Goal: Task Accomplishment & Management: Complete application form

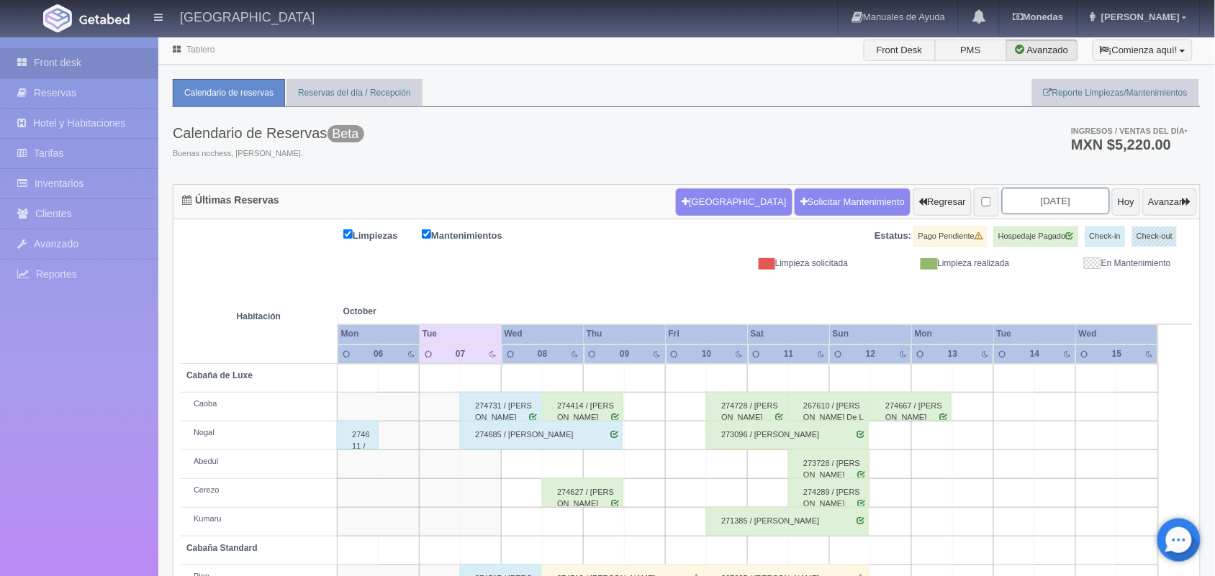
click at [1029, 205] on input "2025-10-08" at bounding box center [1056, 201] width 108 height 27
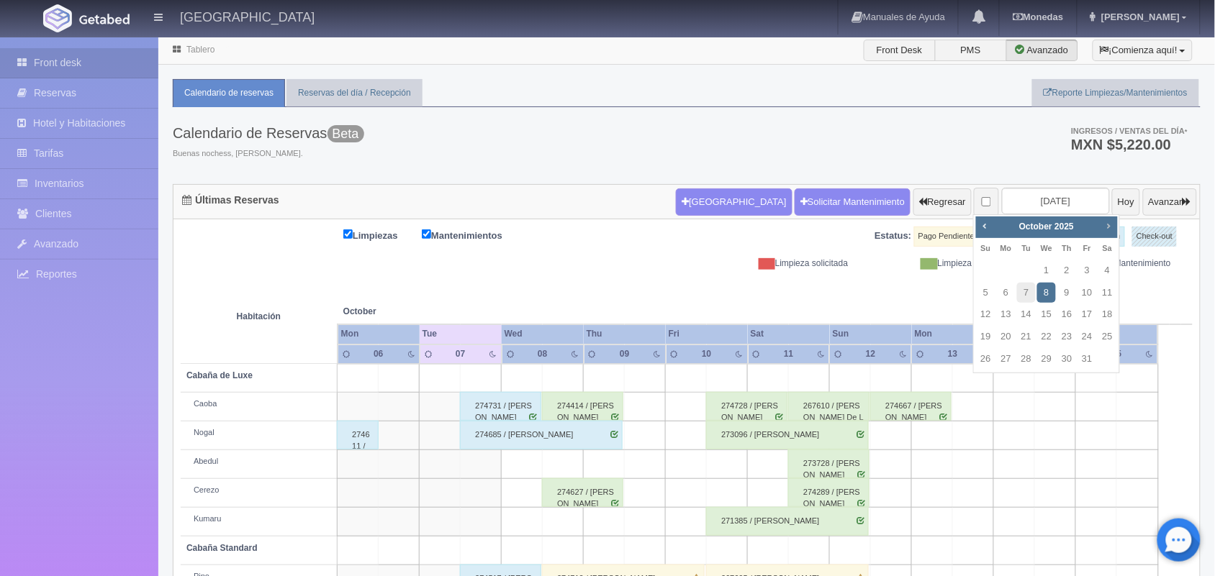
click at [1110, 227] on span "Next" at bounding box center [1108, 226] width 12 height 12
click at [1109, 340] on link "22" at bounding box center [1107, 337] width 19 height 21
type input "[DATE]"
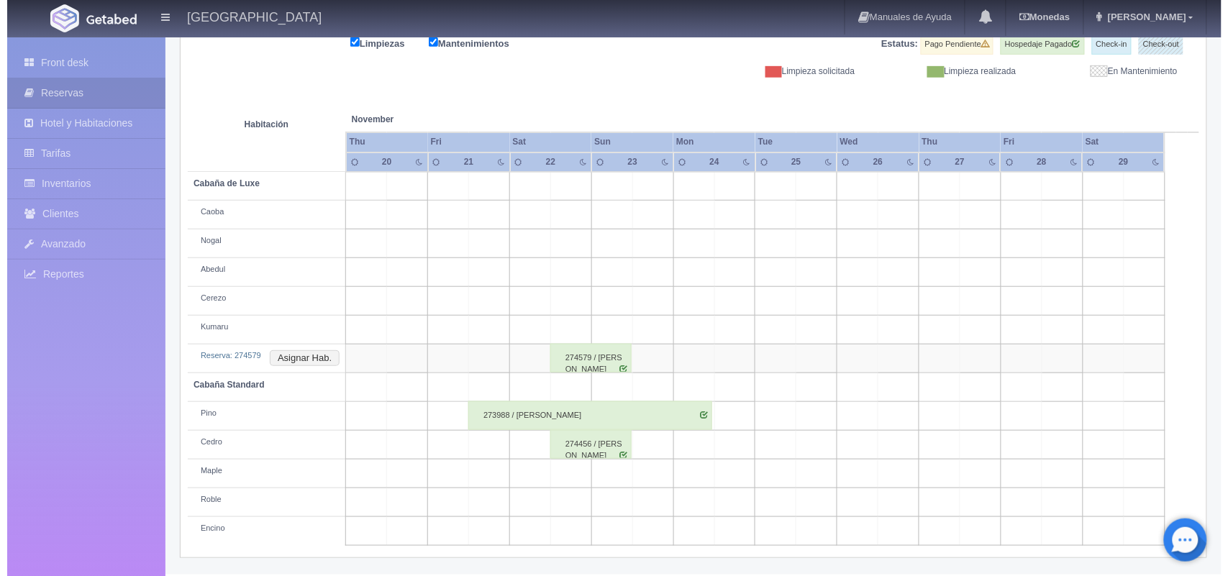
scroll to position [127, 0]
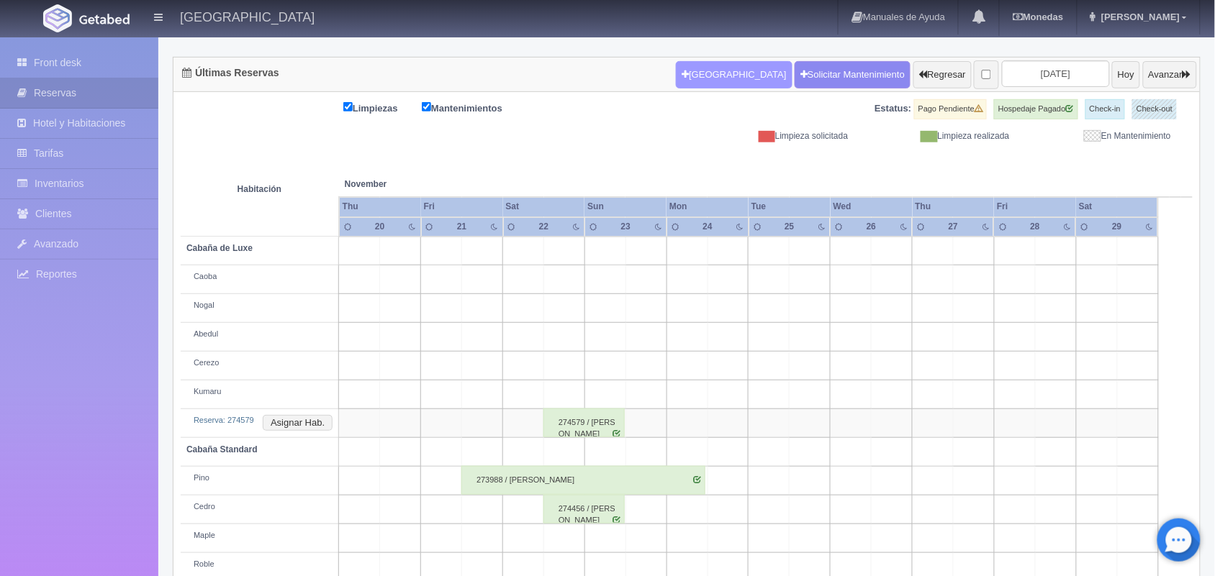
click at [698, 76] on button "[GEOGRAPHIC_DATA]" at bounding box center [734, 74] width 116 height 27
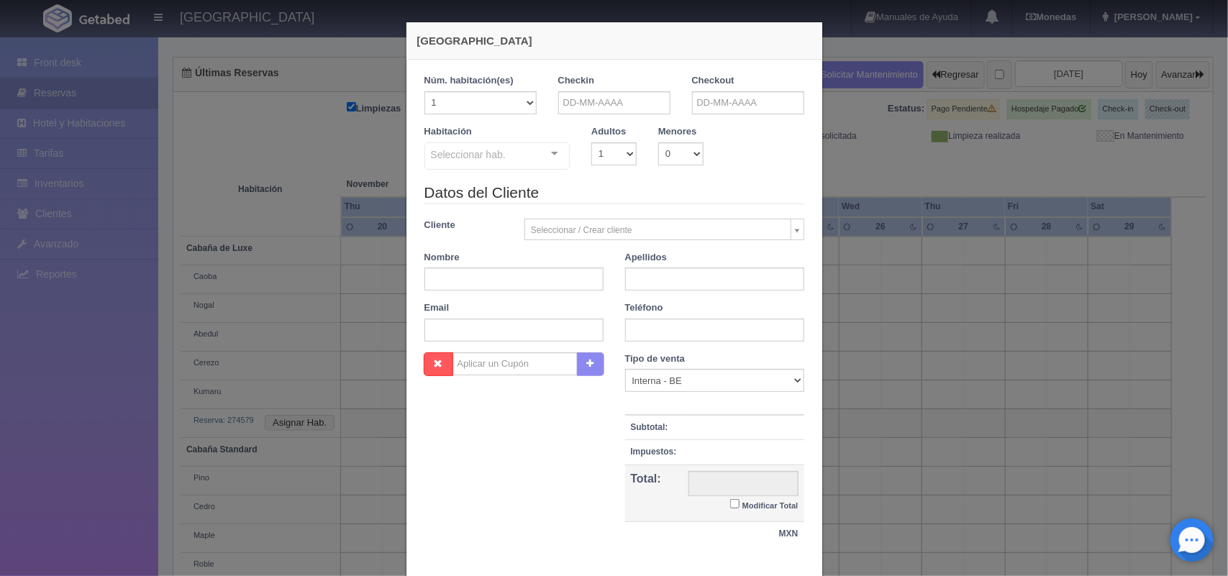
checkbox input "false"
click at [612, 105] on input "text" at bounding box center [614, 102] width 112 height 23
click at [684, 127] on span "Next" at bounding box center [687, 126] width 12 height 12
click at [664, 234] on link "21" at bounding box center [665, 237] width 19 height 21
type input "[DATE]"
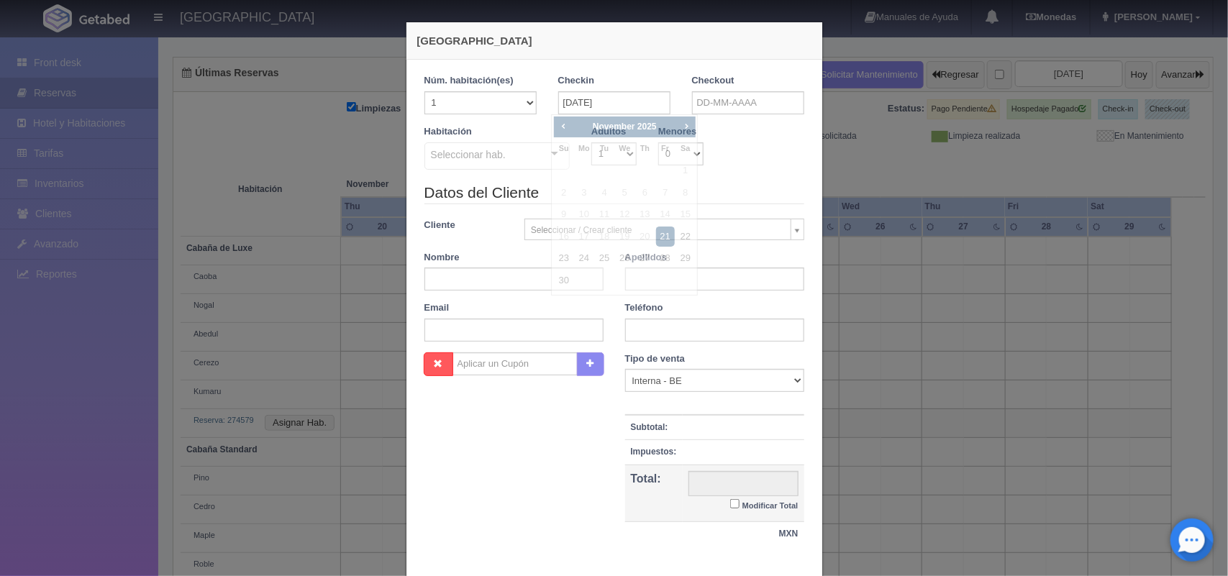
checkbox input "false"
click at [758, 109] on input "text" at bounding box center [748, 102] width 112 height 23
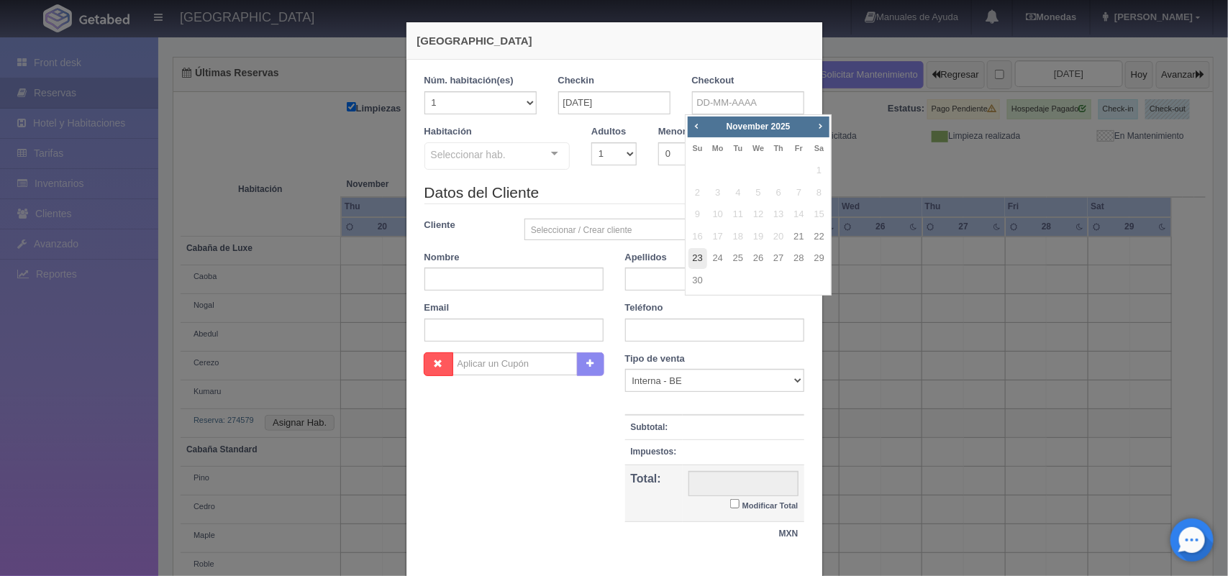
click at [702, 254] on link "23" at bounding box center [698, 258] width 19 height 21
type input "[DATE]"
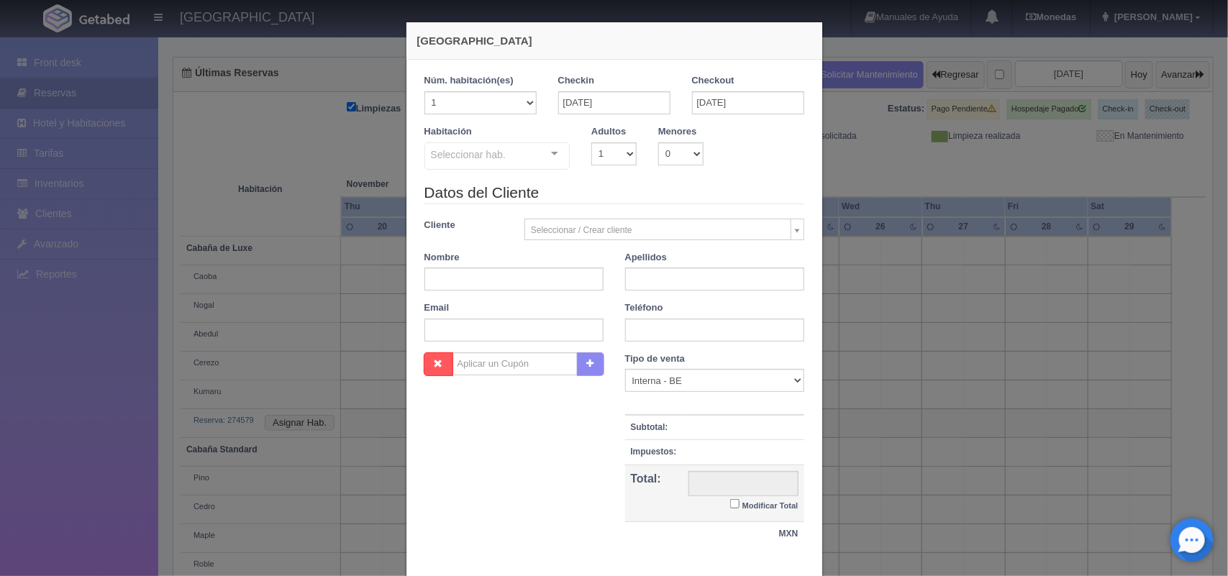
checkbox input "false"
click at [619, 155] on select "1 2 3 4 5 6 7 8 9 10" at bounding box center [614, 153] width 45 height 23
select select "2"
click at [592, 142] on select "1 2 3 4 5 6 7 8 9 10" at bounding box center [614, 153] width 45 height 23
click at [547, 158] on div at bounding box center [554, 154] width 29 height 22
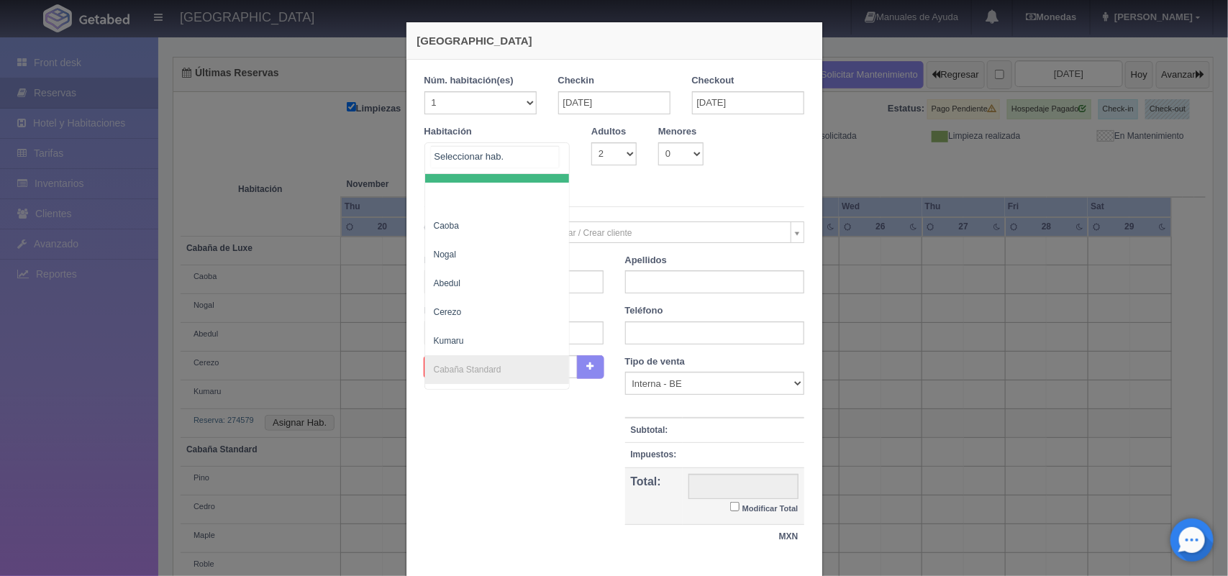
scroll to position [51, 0]
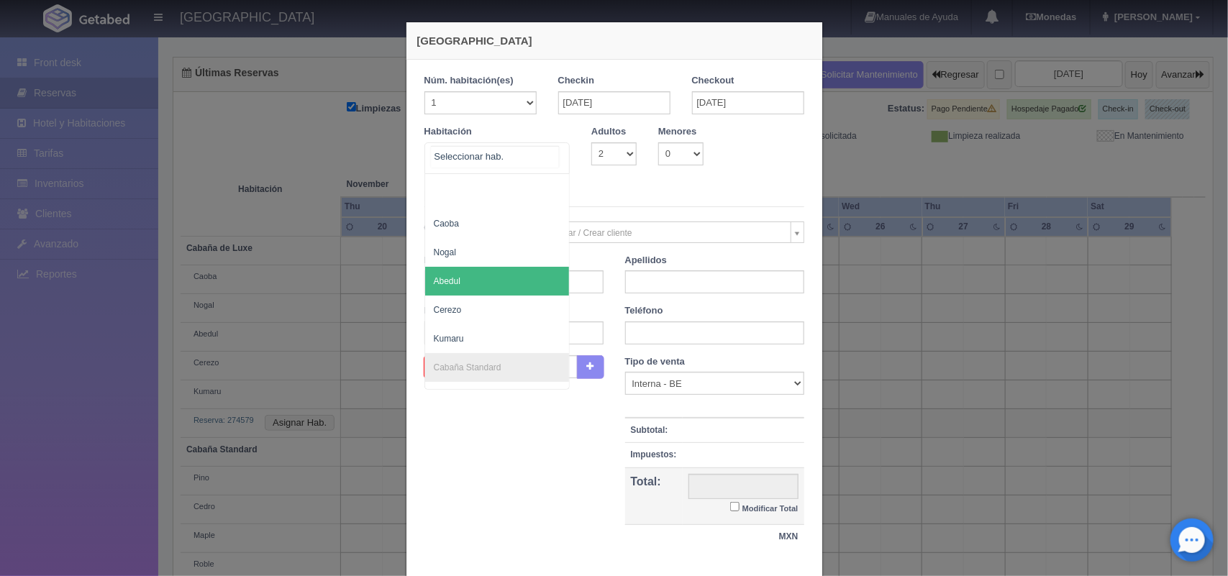
click at [493, 286] on span "Abedul" at bounding box center [497, 281] width 145 height 29
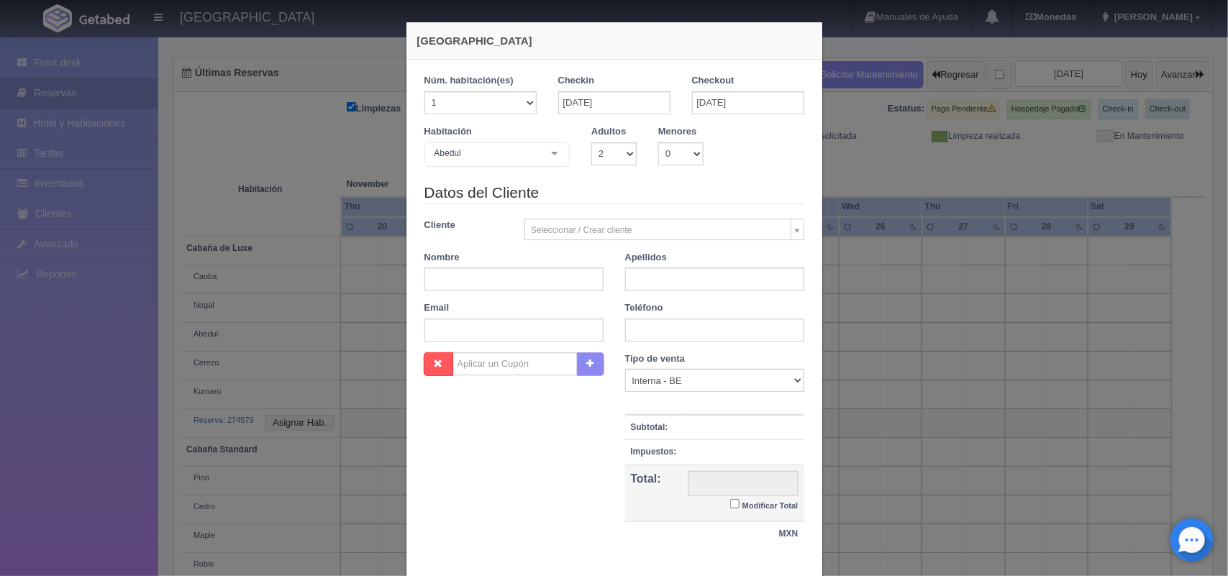
checkbox input "false"
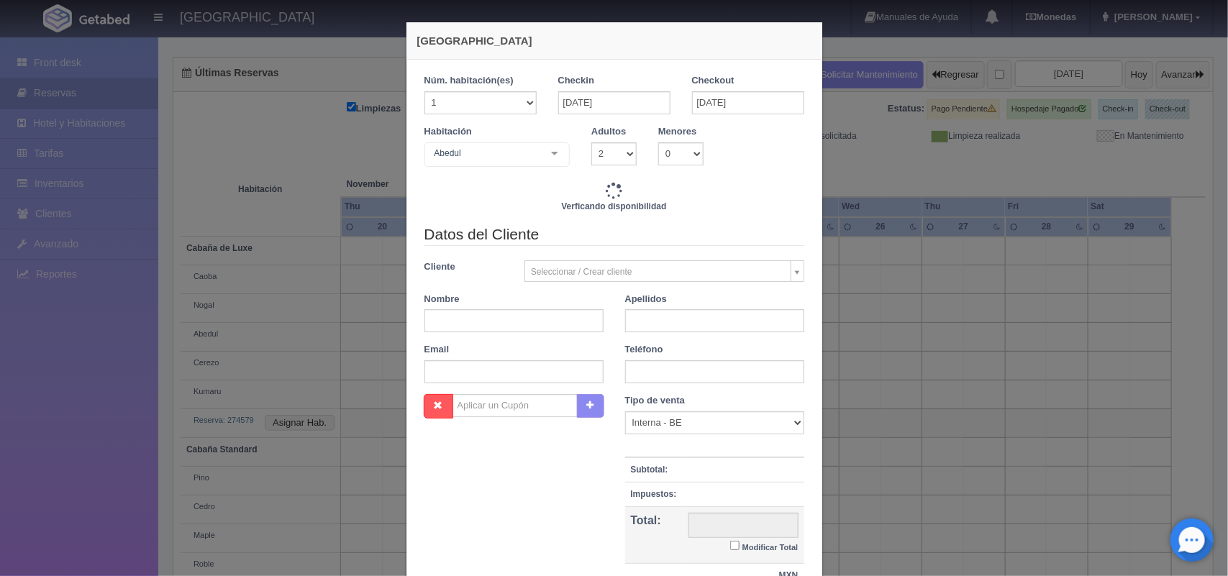
type input "4020.00"
checkbox input "false"
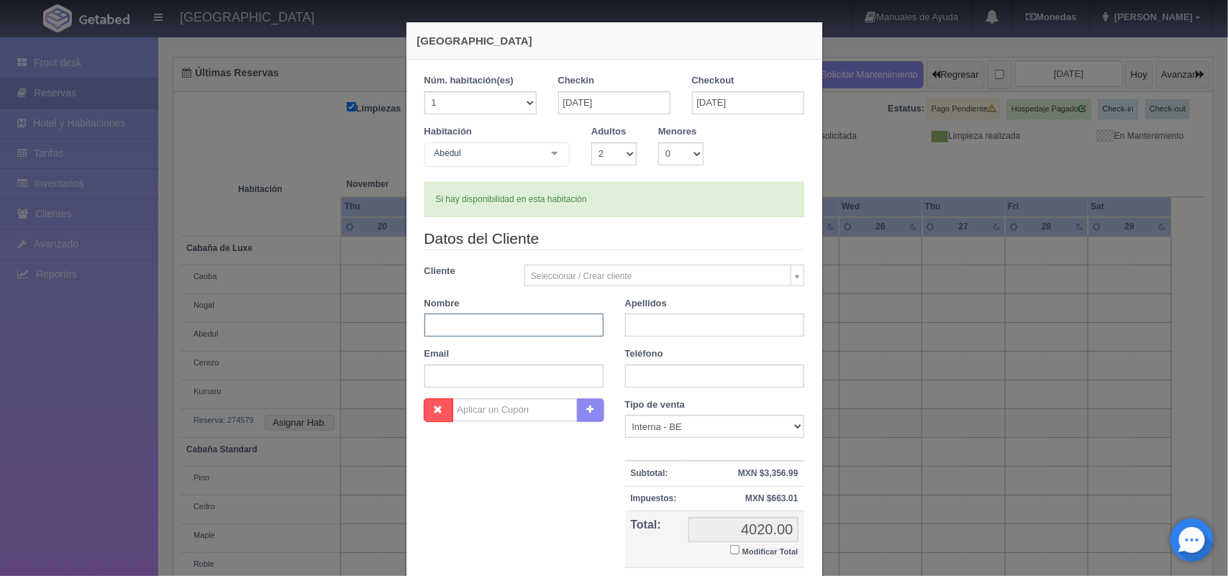
click at [487, 335] on input "text" at bounding box center [514, 325] width 179 height 23
type input "[PERSON_NAME]"
click at [635, 322] on input "text" at bounding box center [714, 325] width 179 height 23
type input "[PERSON_NAME]"
click at [678, 379] on input "text" at bounding box center [714, 376] width 179 height 23
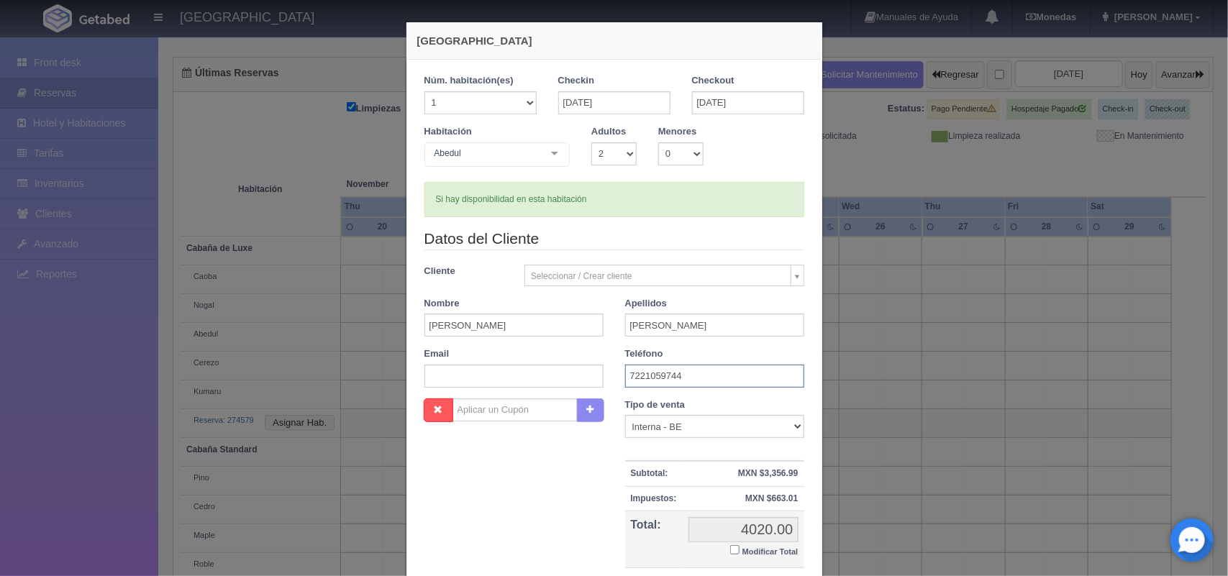
type input "7221059744"
click at [730, 553] on input "Modificar Total" at bounding box center [734, 549] width 9 height 9
checkbox input "true"
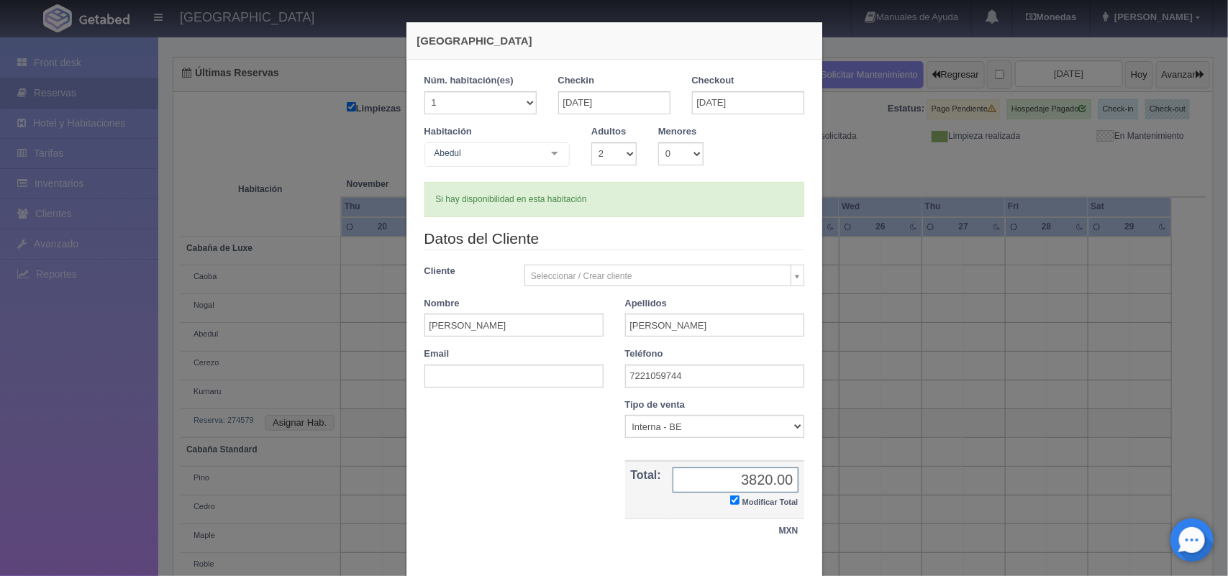
type input "3820.00"
click at [488, 379] on input "text" at bounding box center [514, 376] width 179 height 23
paste input "[EMAIL_ADDRESS][DOMAIN_NAME]"
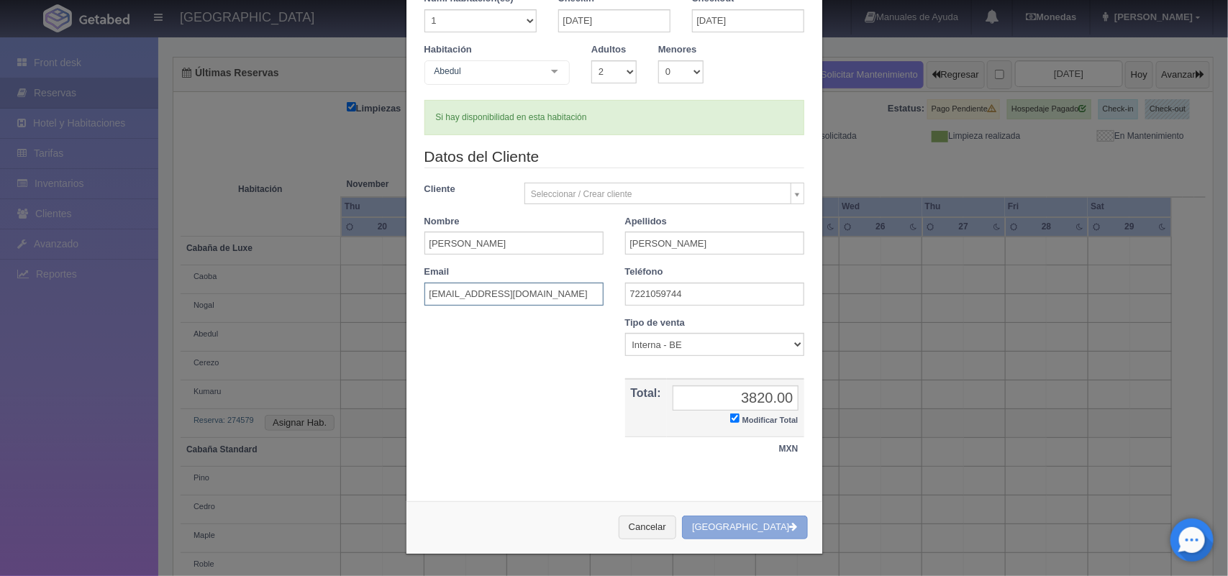
type input "[EMAIL_ADDRESS][DOMAIN_NAME]"
click at [757, 533] on button "[GEOGRAPHIC_DATA]" at bounding box center [744, 528] width 125 height 24
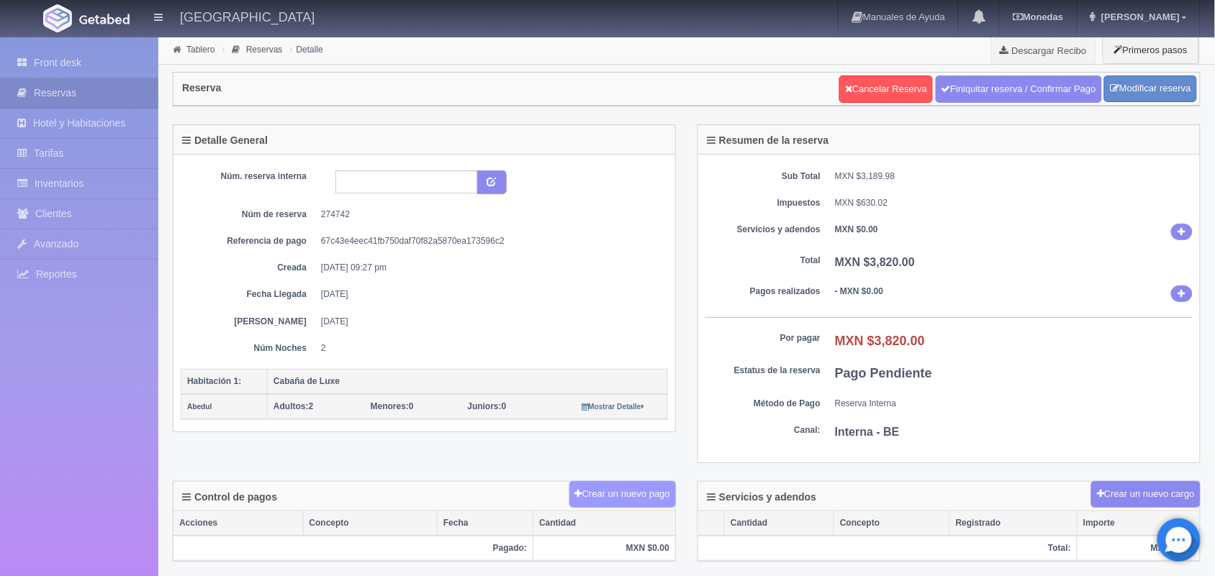
click at [649, 491] on button "Crear un nuevo pago" at bounding box center [622, 494] width 107 height 27
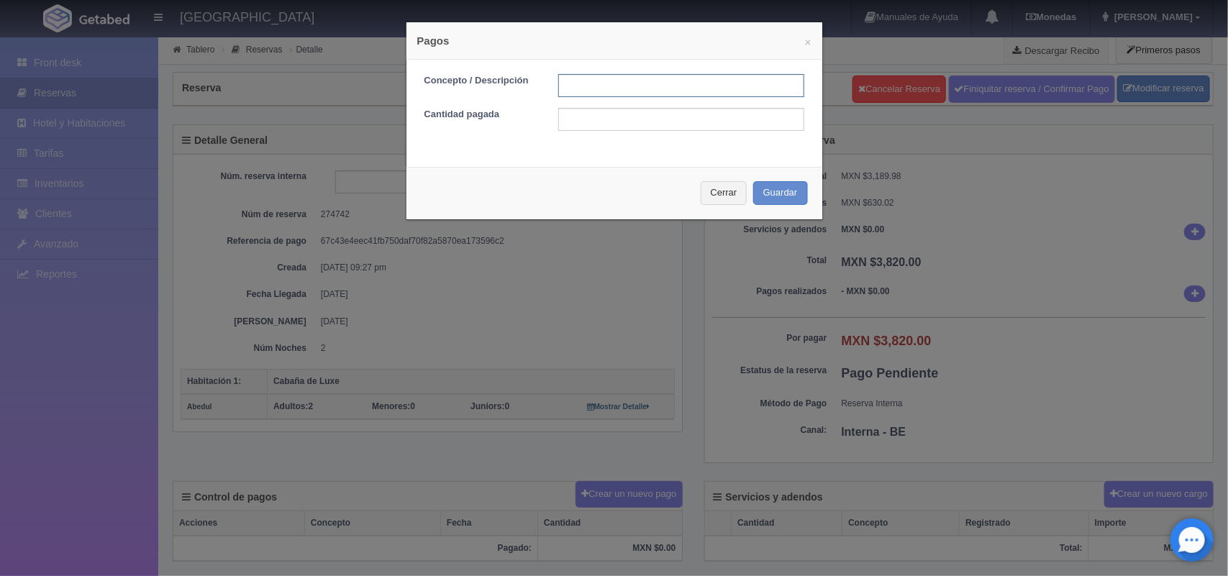
click at [635, 85] on input "text" at bounding box center [681, 85] width 246 height 23
type input "Pago transferencia [DATE]"
click at [684, 126] on input "text" at bounding box center [681, 119] width 246 height 23
type input "3"
type input "1910.00"
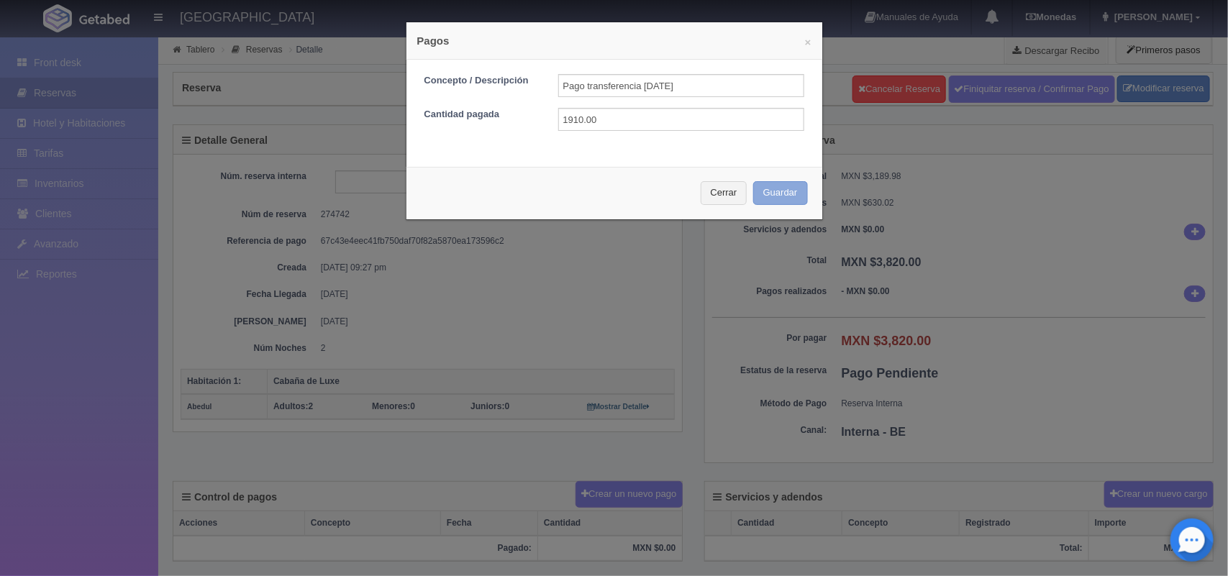
click at [771, 198] on button "Guardar" at bounding box center [780, 193] width 55 height 24
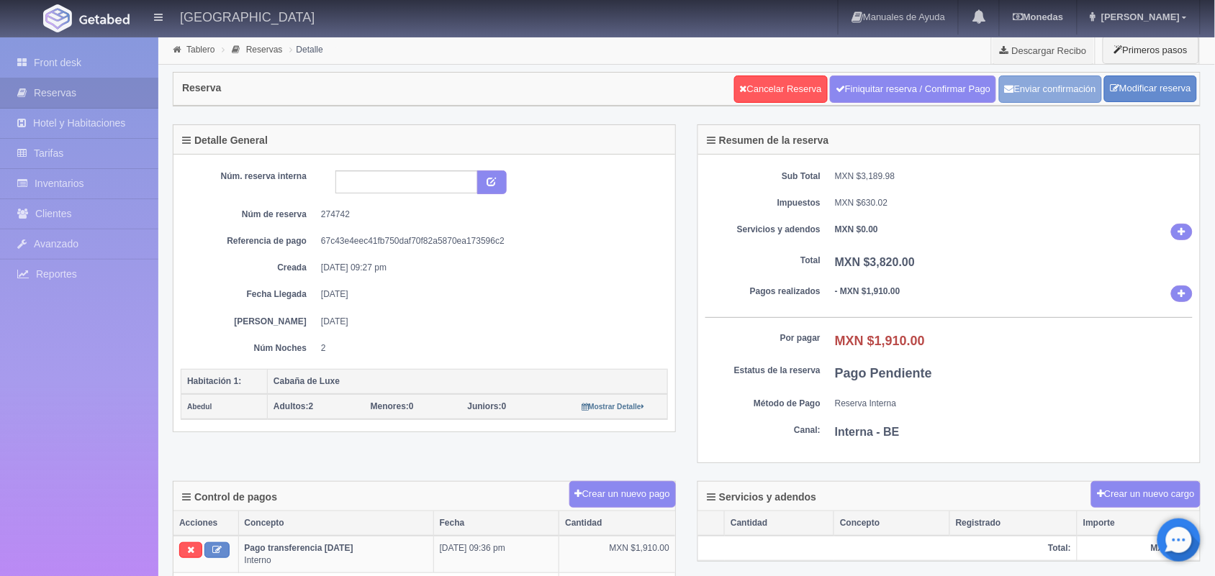
click at [1038, 90] on button "Enviar confirmación" at bounding box center [1050, 89] width 103 height 27
